Goal: Find specific page/section: Find specific page/section

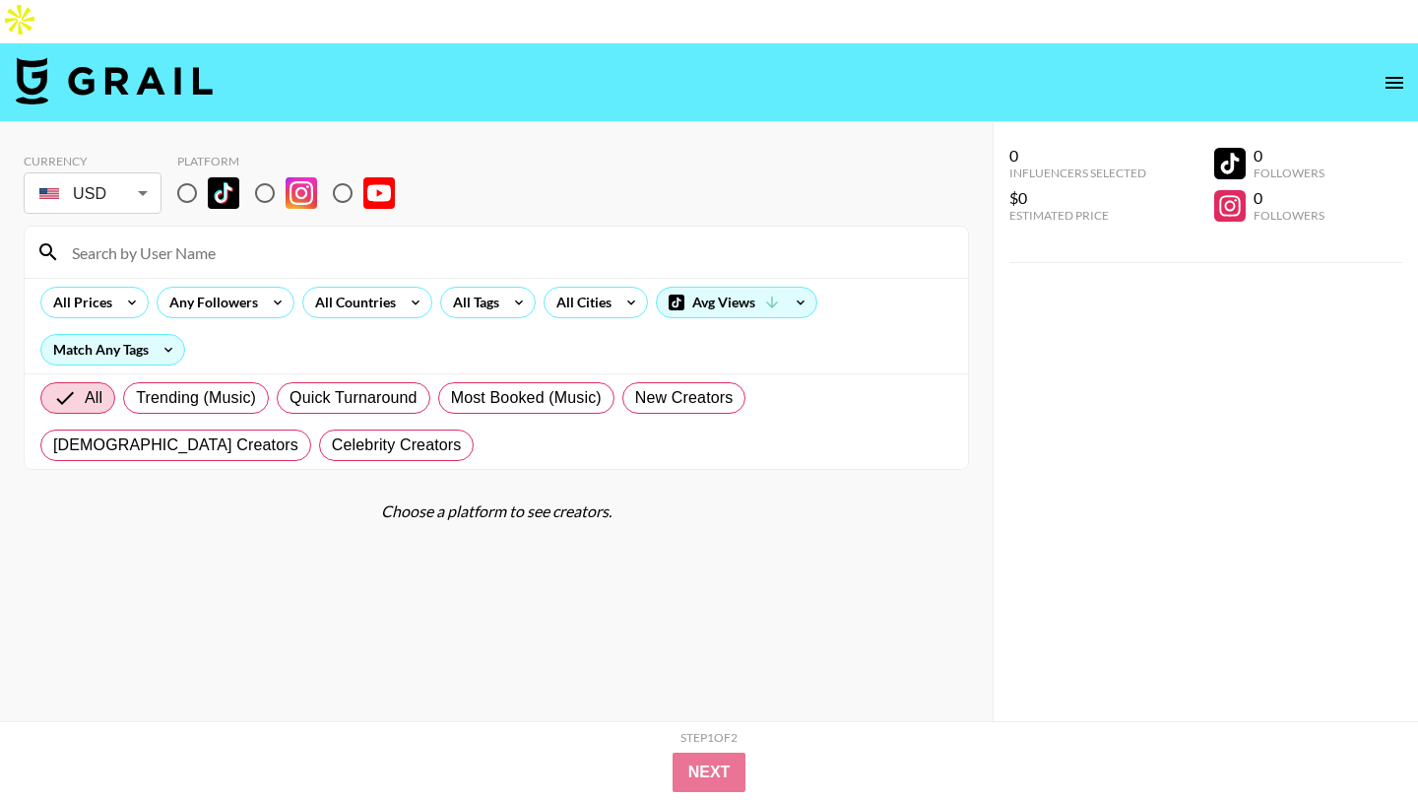
click at [193, 236] on input at bounding box center [508, 252] width 896 height 32
paste input "iloveyougrogia"
type input "iloveyougrogia"
click at [199, 172] on input "radio" at bounding box center [186, 192] width 41 height 41
radio input "true"
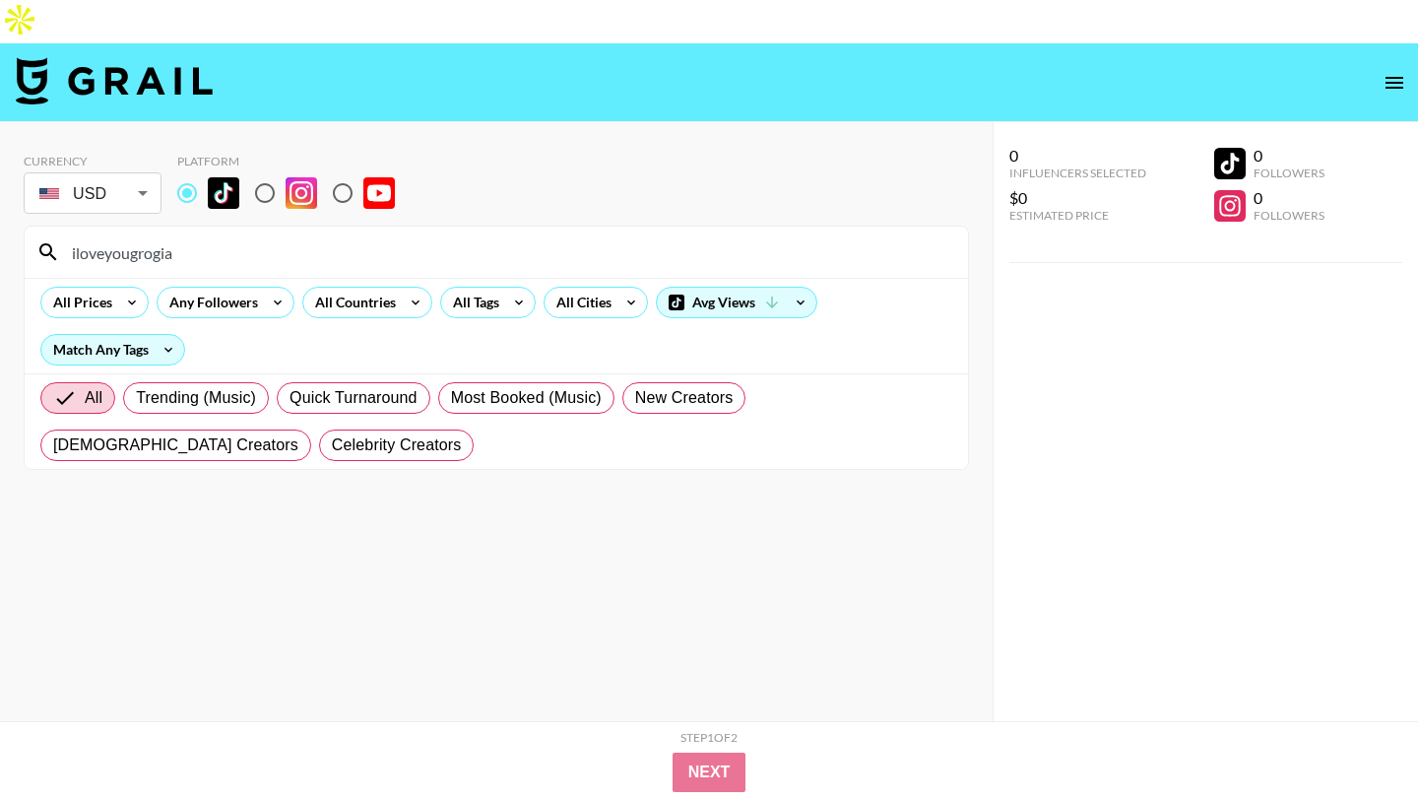
click at [196, 236] on input "iloveyougrogia" at bounding box center [508, 252] width 896 height 32
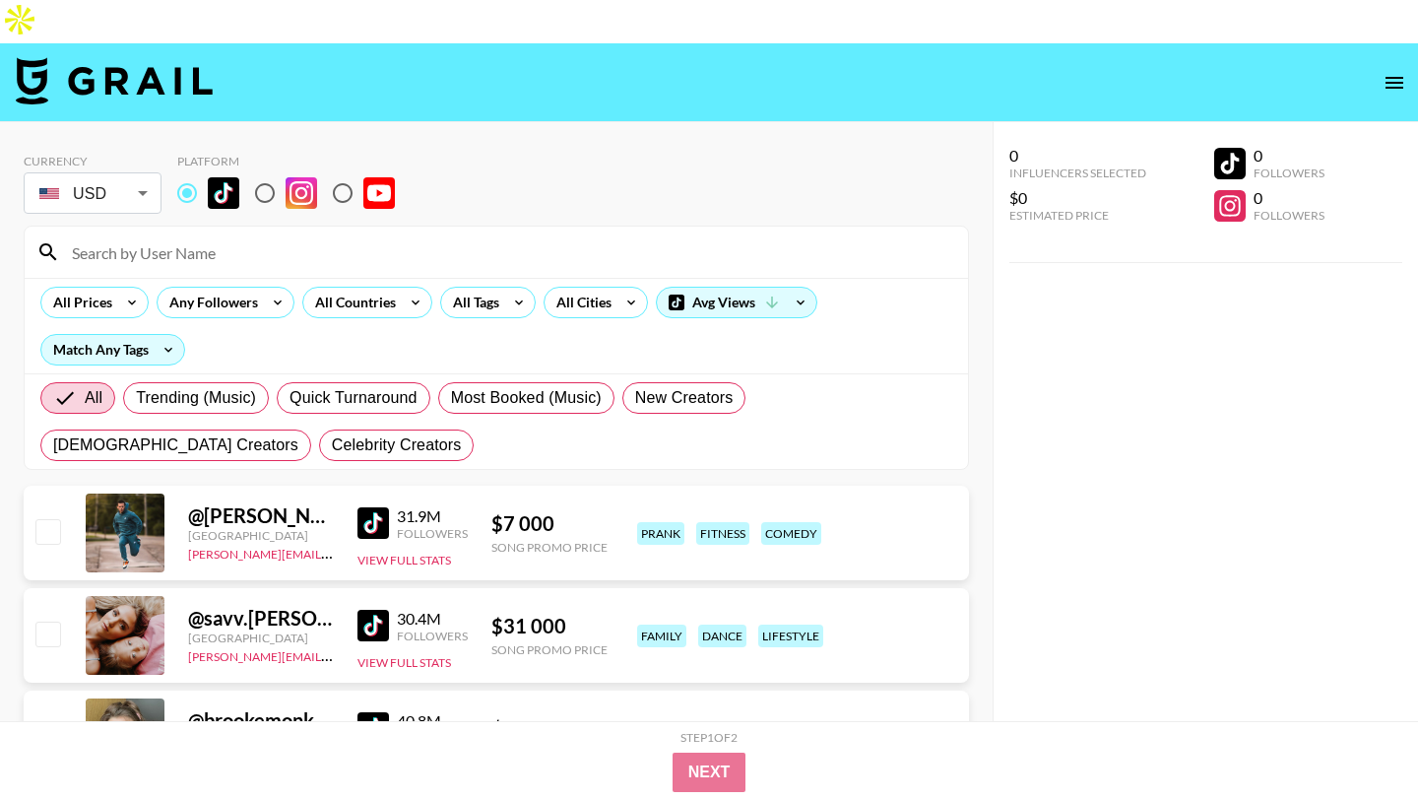
click at [424, 236] on input at bounding box center [508, 252] width 896 height 32
paste input "carochng"
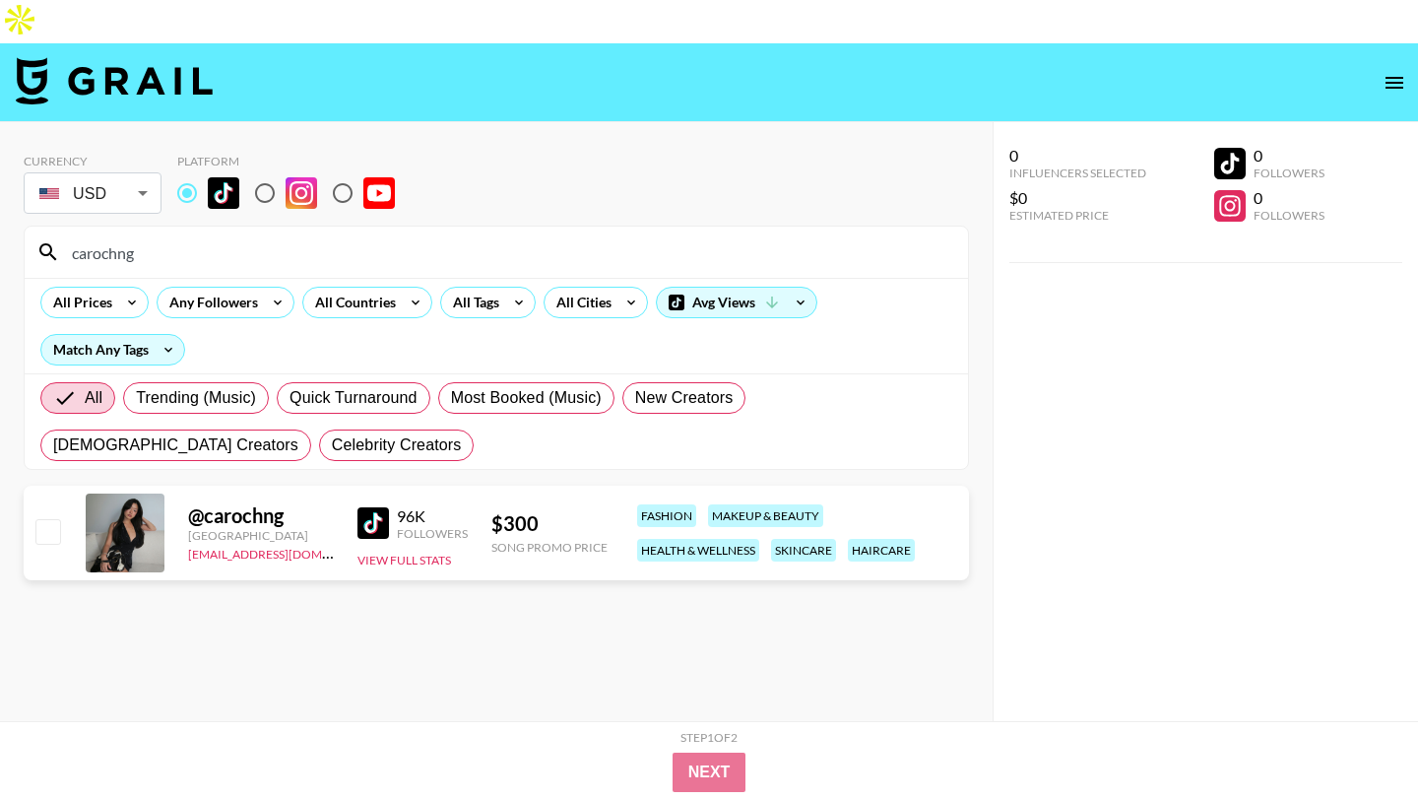
type input "carochng"
